Goal: Task Accomplishment & Management: Manage account settings

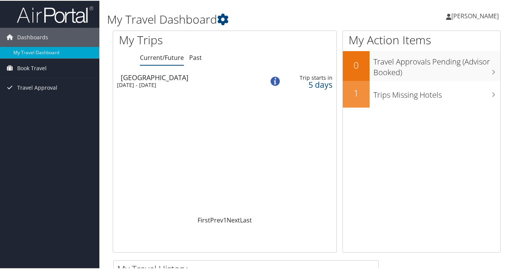
click at [170, 79] on div "[GEOGRAPHIC_DATA]" at bounding box center [189, 76] width 136 height 7
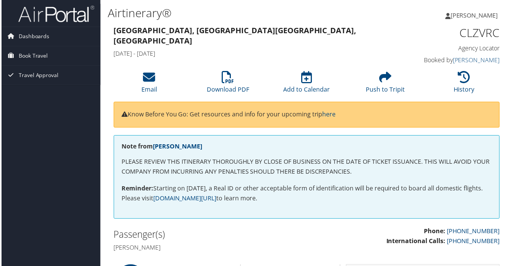
click at [466, 13] on span "[PERSON_NAME]" at bounding box center [474, 15] width 47 height 8
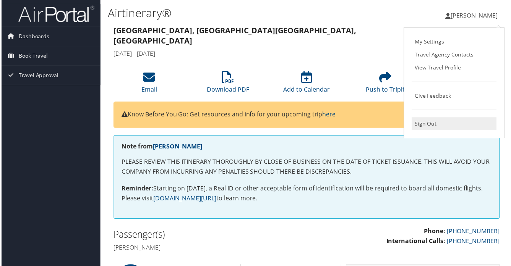
click at [434, 127] on link "Sign Out" at bounding box center [454, 124] width 85 height 13
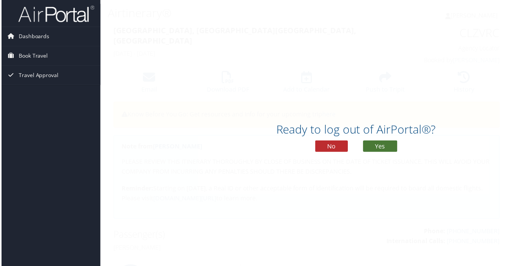
click at [387, 147] on button "Yes" at bounding box center [380, 146] width 34 height 11
